Goal: Information Seeking & Learning: Check status

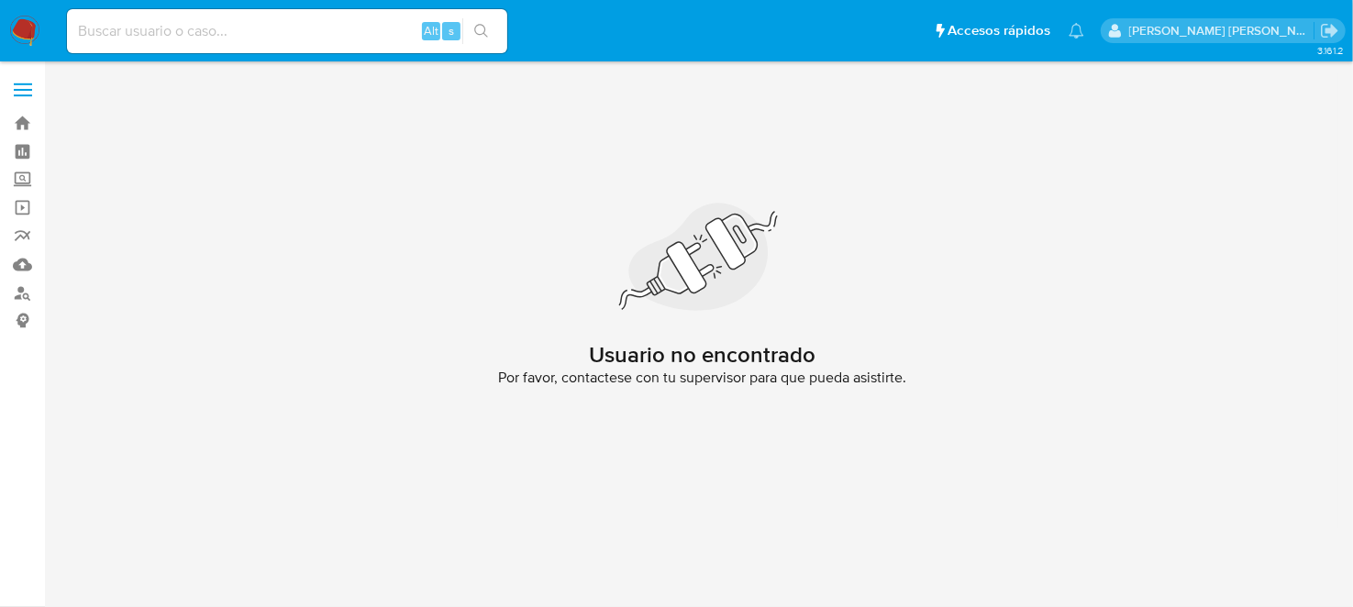
click at [239, 45] on div "Alt s" at bounding box center [287, 31] width 440 height 44
click at [237, 43] on div "Alt s" at bounding box center [287, 31] width 440 height 44
click at [231, 37] on input at bounding box center [287, 31] width 440 height 24
paste input "1683263833"
type input "1683263833"
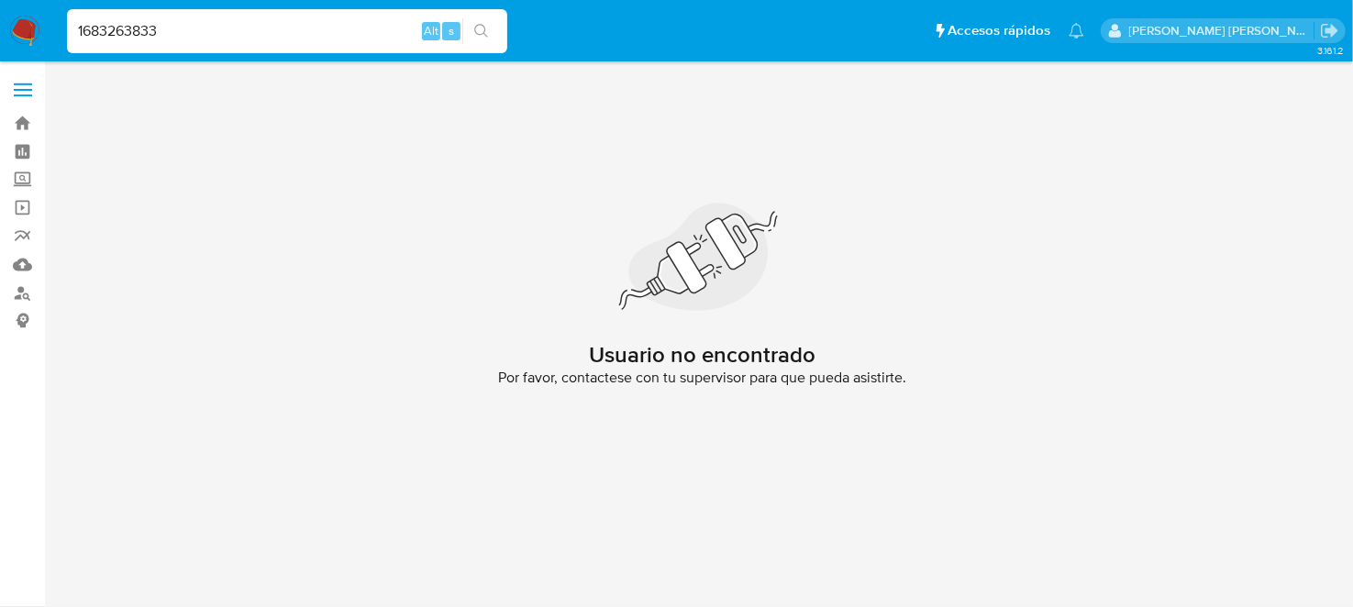
click at [475, 32] on icon "search-icon" at bounding box center [481, 31] width 15 height 15
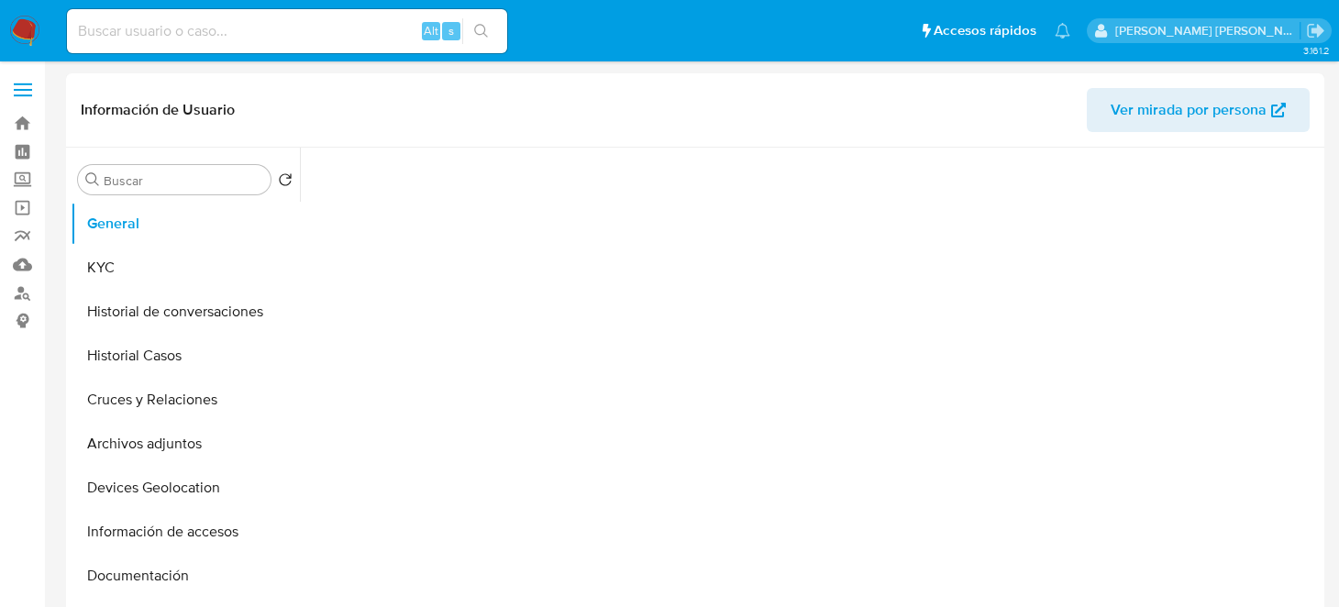
select select "10"
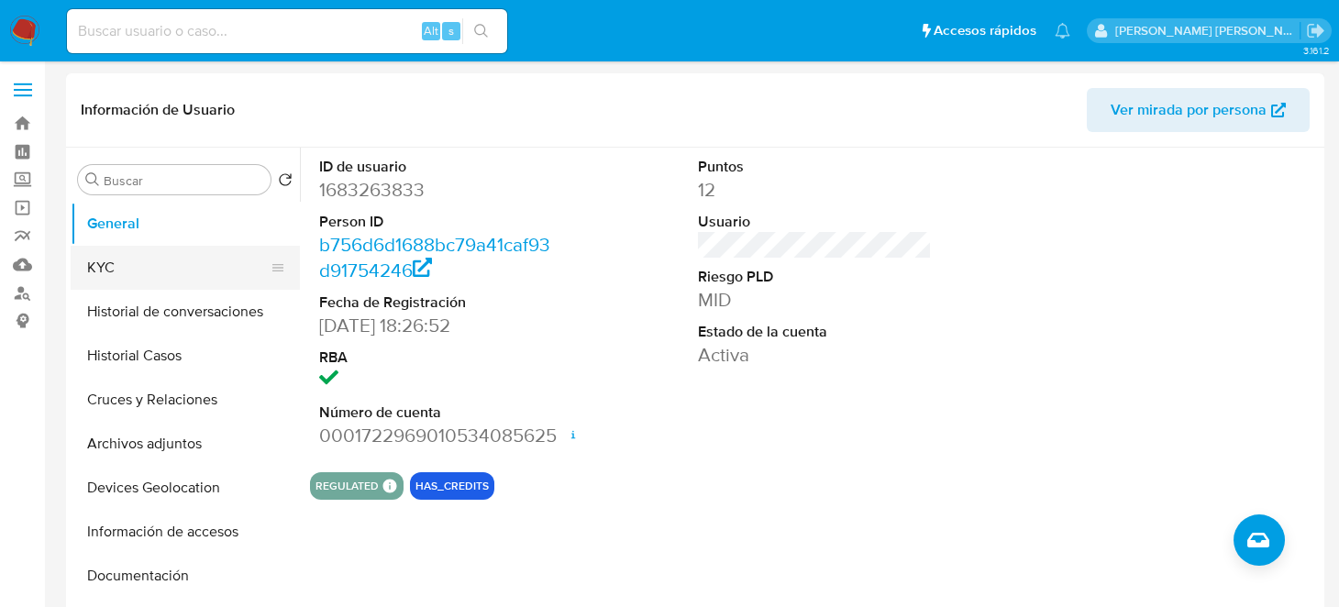
click at [196, 281] on button "KYC" at bounding box center [178, 268] width 215 height 44
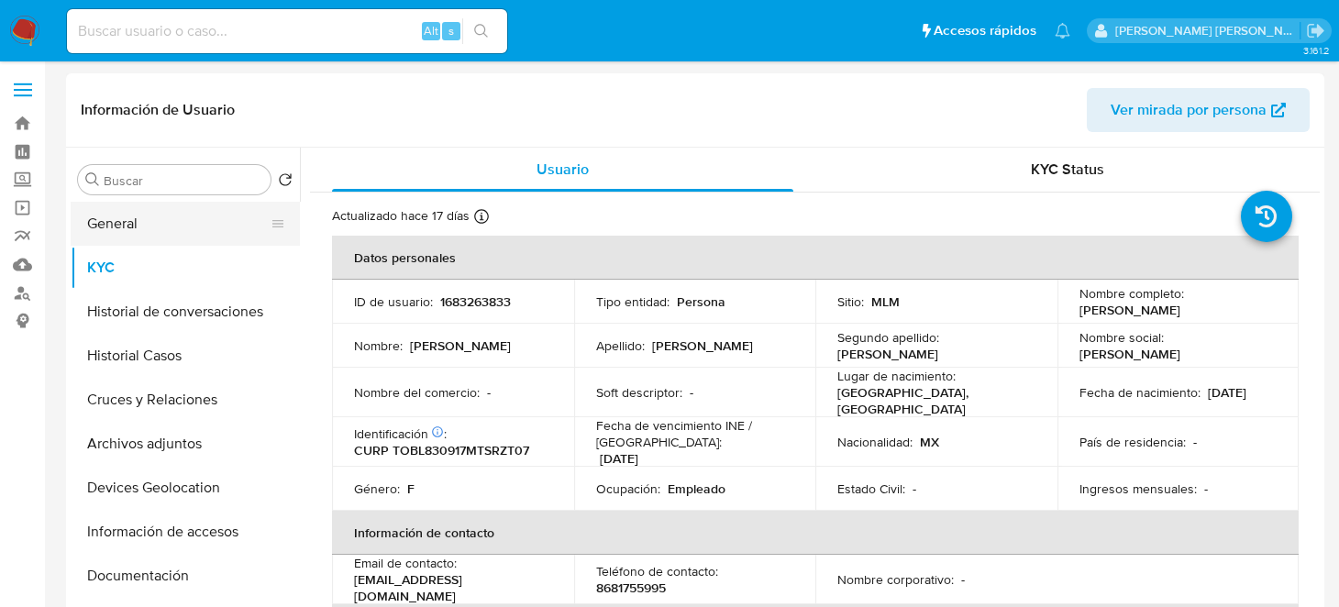
click at [179, 221] on button "General" at bounding box center [178, 224] width 215 height 44
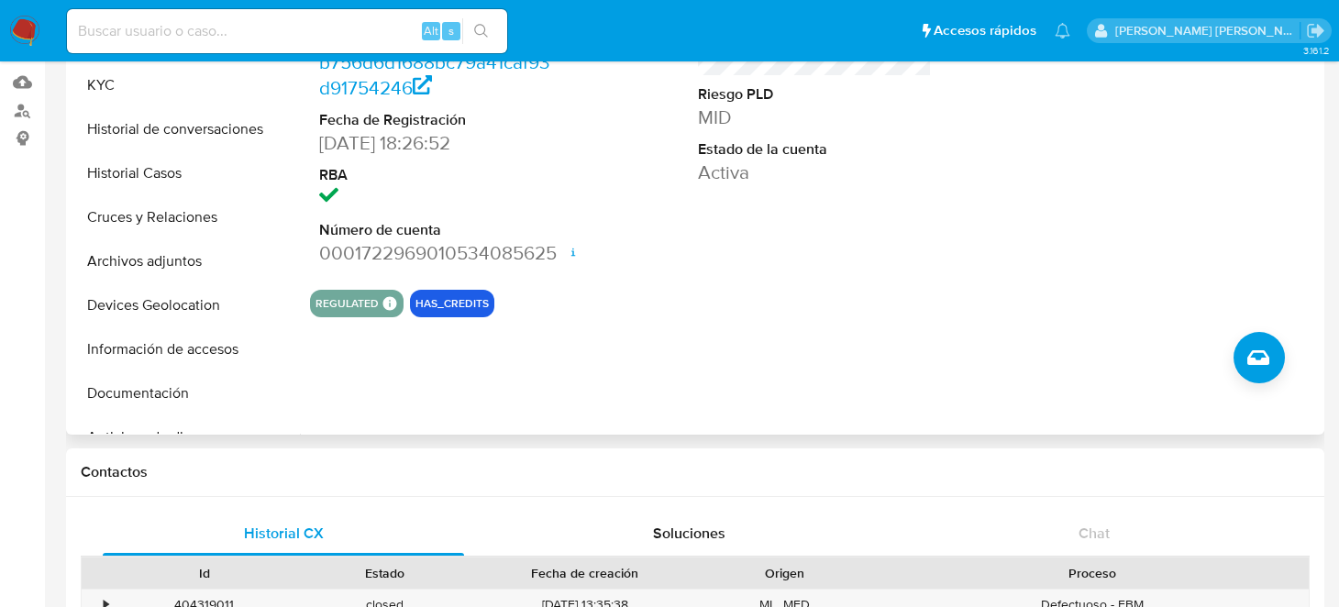
scroll to position [91, 0]
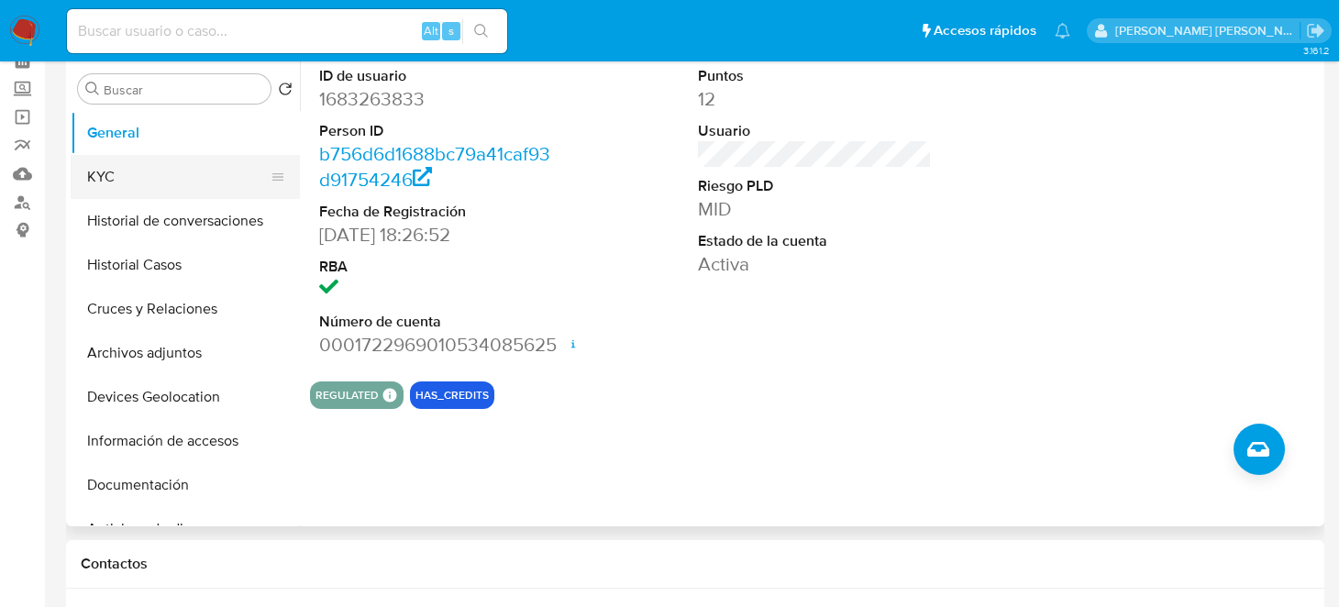
click at [115, 192] on button "KYC" at bounding box center [178, 177] width 215 height 44
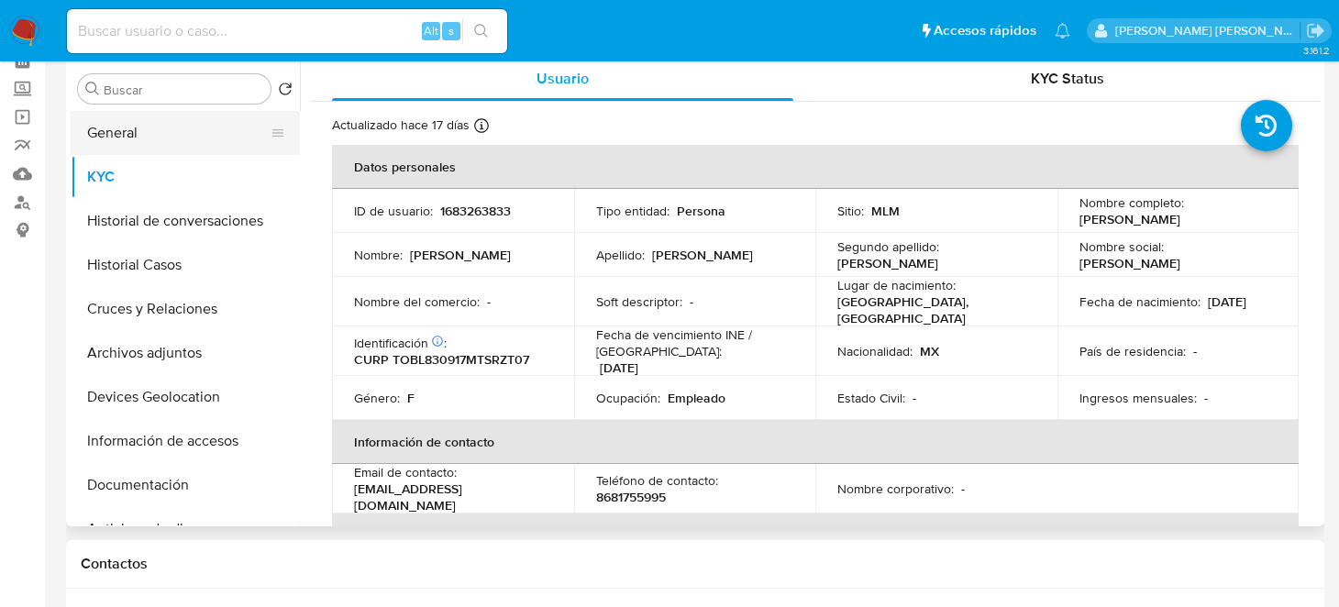
click at [150, 126] on button "General" at bounding box center [178, 133] width 215 height 44
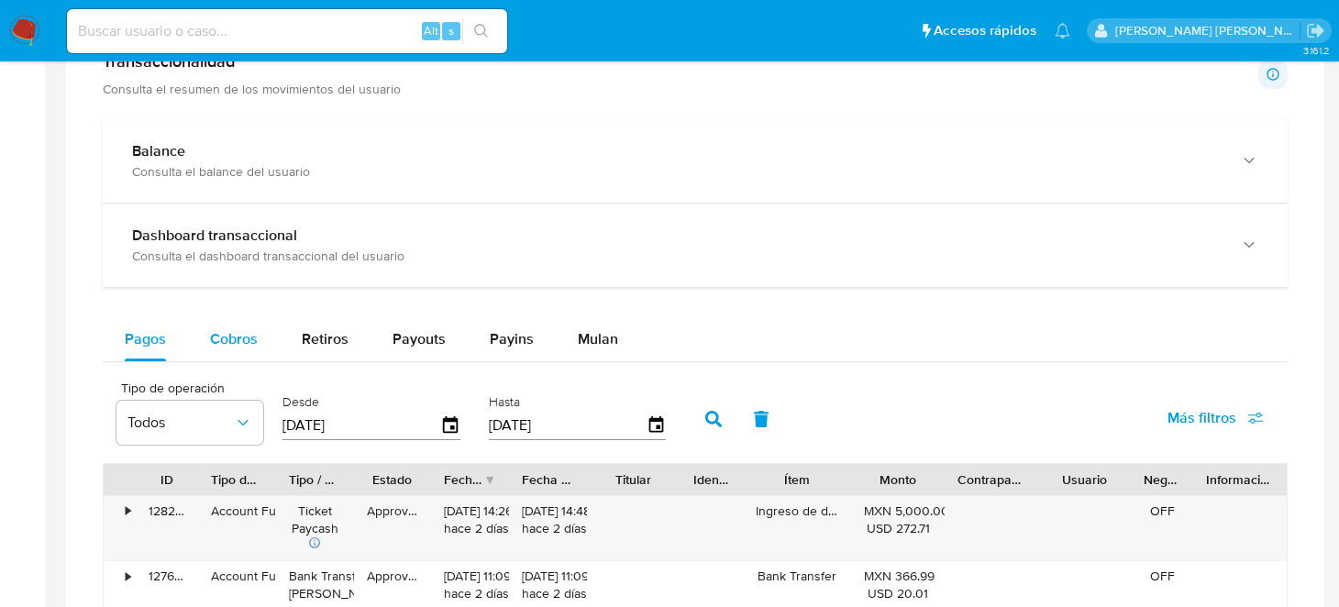
scroll to position [790, 0]
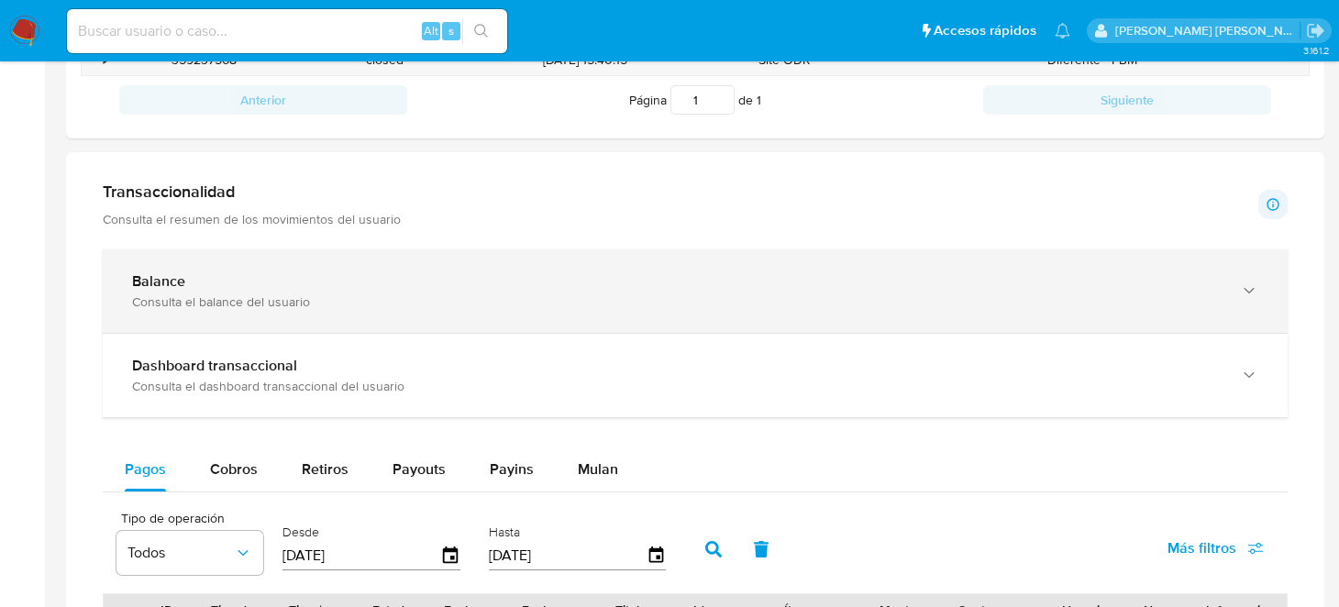
click at [243, 295] on div "Consulta el balance del usuario" at bounding box center [677, 302] width 1090 height 17
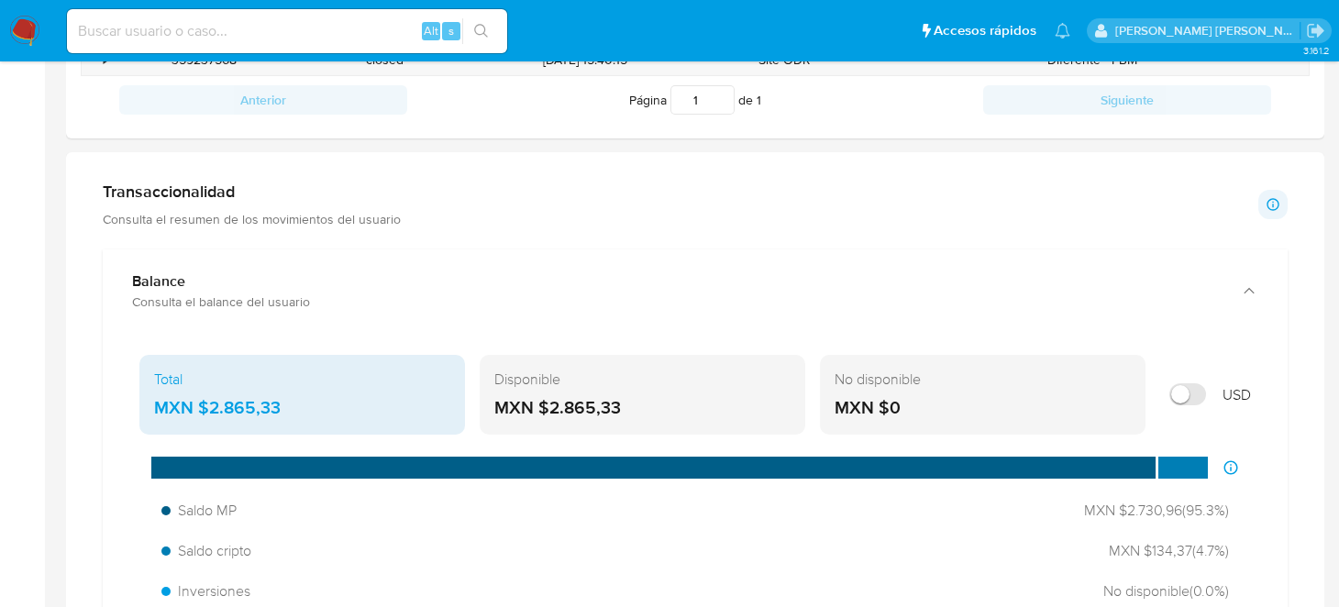
drag, startPoint x: 629, startPoint y: 405, endPoint x: 549, endPoint y: 405, distance: 80.7
click at [549, 405] on div "MXN $2.865,33" at bounding box center [642, 408] width 296 height 24
